Goal: Check status: Check status

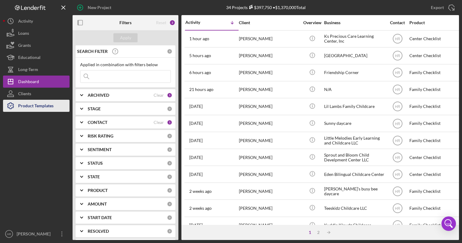
click at [39, 110] on div "Product Templates" at bounding box center [35, 107] width 35 height 14
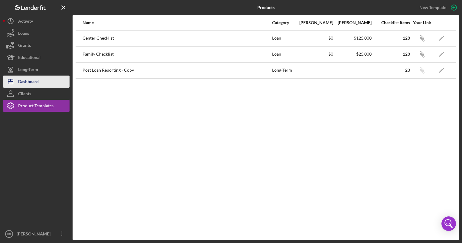
click at [30, 81] on div "Dashboard" at bounding box center [28, 83] width 21 height 14
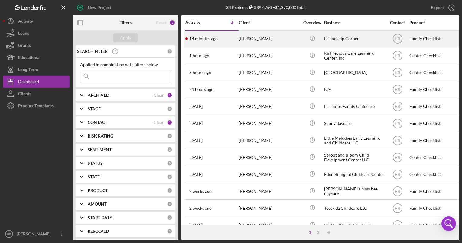
click at [344, 39] on div "Friendship Corner" at bounding box center [354, 39] width 61 height 16
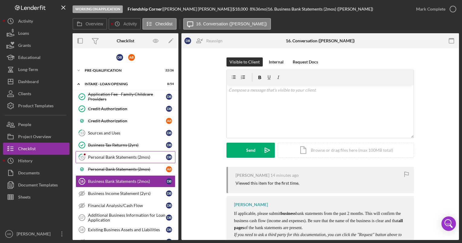
scroll to position [35, 0]
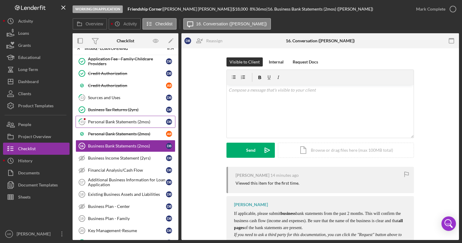
click at [110, 120] on div "Personal Bank Statements (2mos)" at bounding box center [127, 122] width 78 height 5
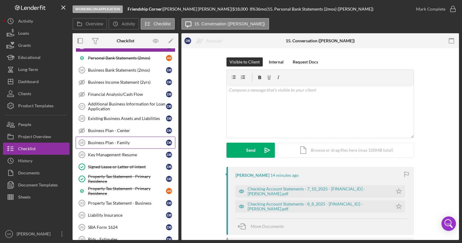
scroll to position [121, 0]
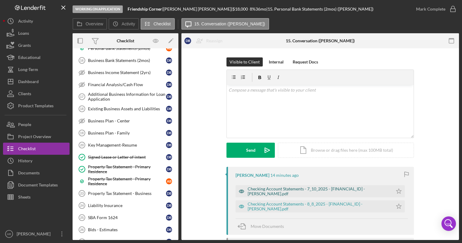
click at [303, 191] on div "Checking Account Statements - 7_10_2025 - [FINANCIAL_ID] - [PERSON_NAME].pdf" at bounding box center [319, 192] width 142 height 10
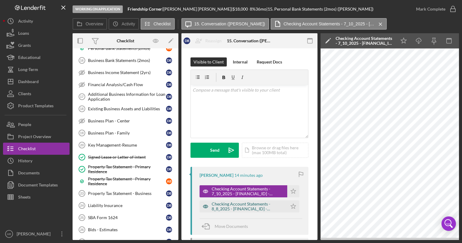
click at [234, 206] on div "Checking Account Statements - 8_8_2025 - [FINANCIAL_ID] - [PERSON_NAME].pdf" at bounding box center [248, 207] width 73 height 10
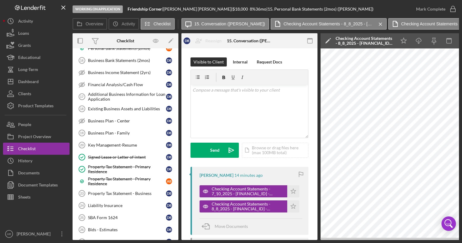
drag, startPoint x: 294, startPoint y: 240, endPoint x: 316, endPoint y: 240, distance: 22.1
click at [316, 240] on div "Working on Application Friendship Corner | [PERSON_NAME] | $18,000 $9,000 8 % 3…" at bounding box center [231, 121] width 462 height 243
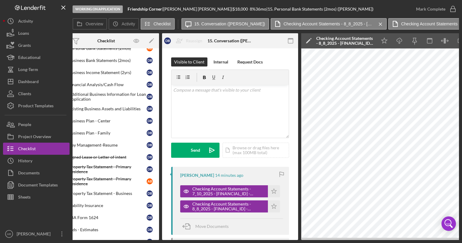
scroll to position [0, 14]
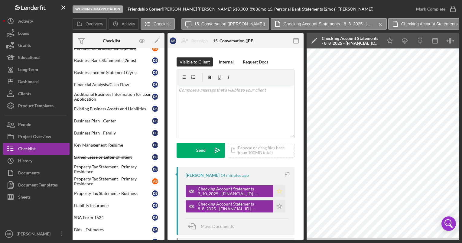
click at [279, 192] on polygon "button" at bounding box center [279, 191] width 5 height 5
click at [280, 206] on polygon "button" at bounding box center [279, 206] width 5 height 5
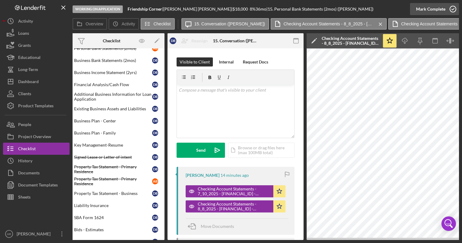
click at [452, 9] on icon "button" at bounding box center [453, 9] width 15 height 15
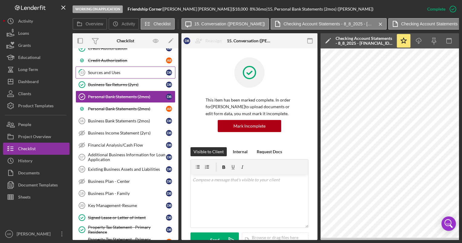
scroll to position [30, 0]
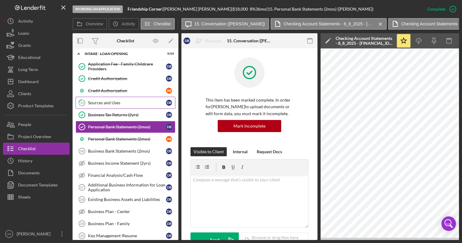
click at [113, 100] on div "Sources and Uses" at bounding box center [127, 102] width 78 height 5
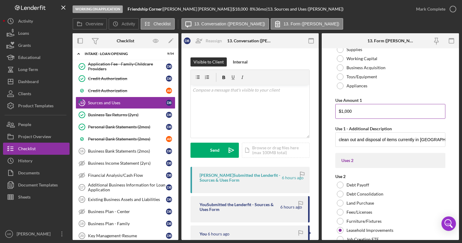
scroll to position [969, 0]
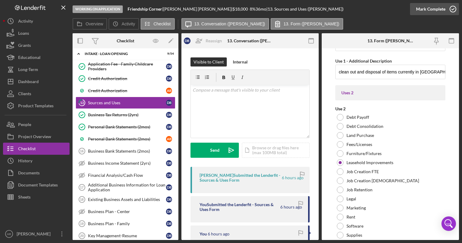
click at [453, 11] on icon "button" at bounding box center [453, 9] width 15 height 15
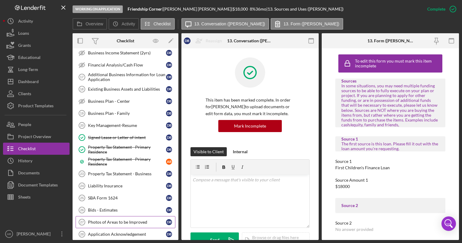
scroll to position [151, 0]
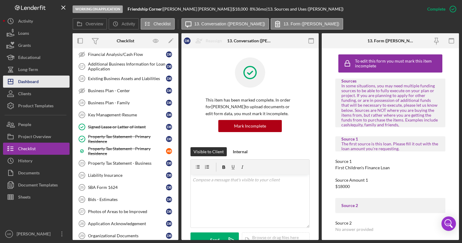
click at [26, 81] on div "Dashboard" at bounding box center [28, 83] width 21 height 14
